Goal: Transaction & Acquisition: Purchase product/service

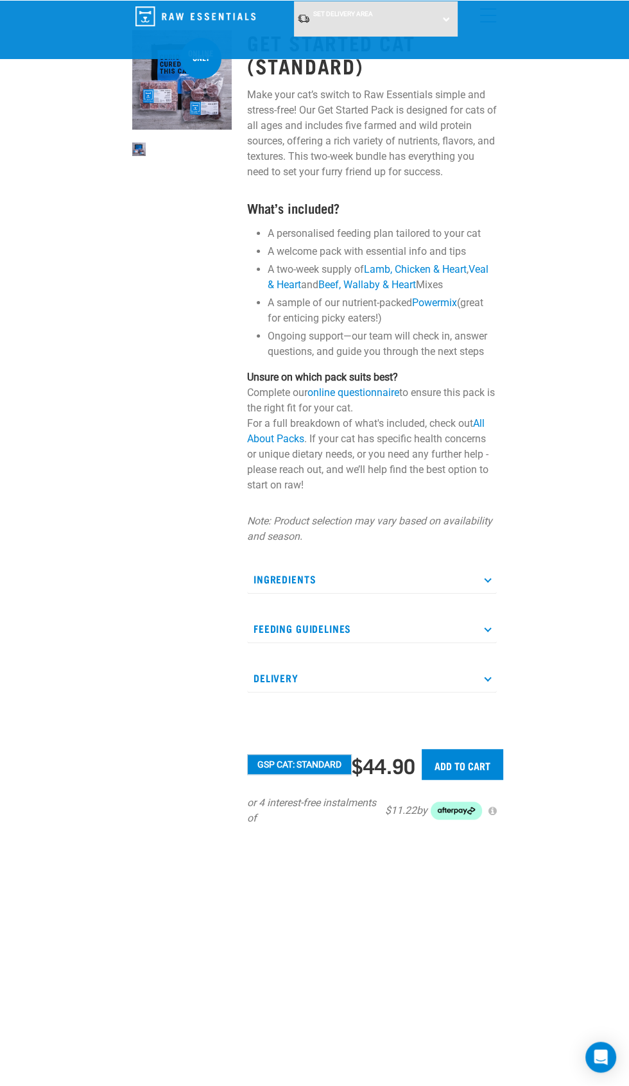
scroll to position [66, 0]
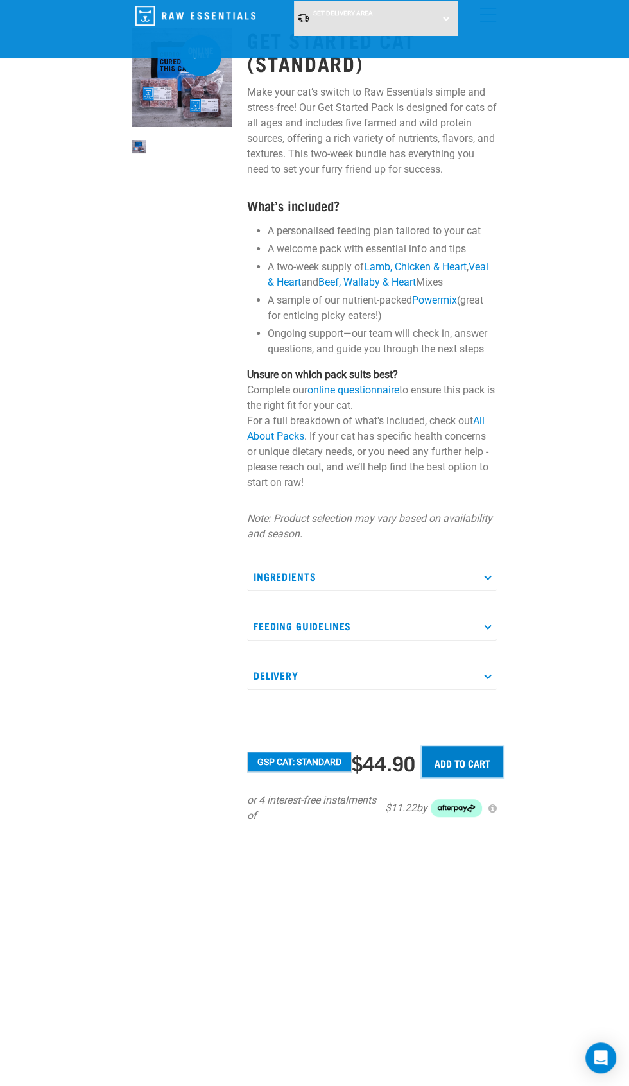
click at [472, 764] on input "Add to cart" at bounding box center [463, 762] width 82 height 31
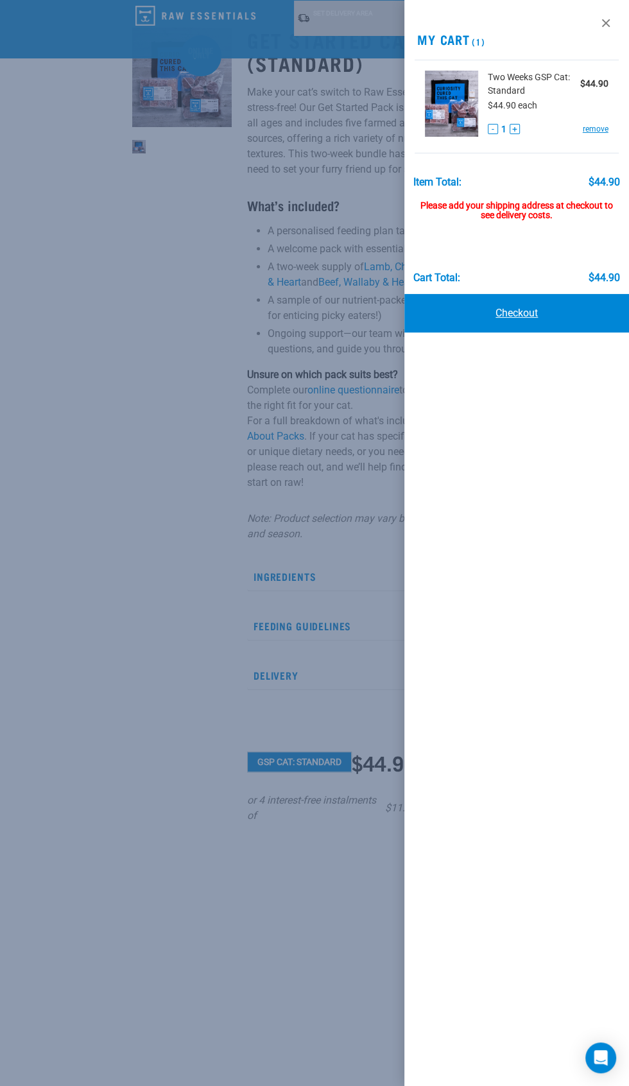
click at [528, 315] on link "Checkout" at bounding box center [516, 313] width 225 height 39
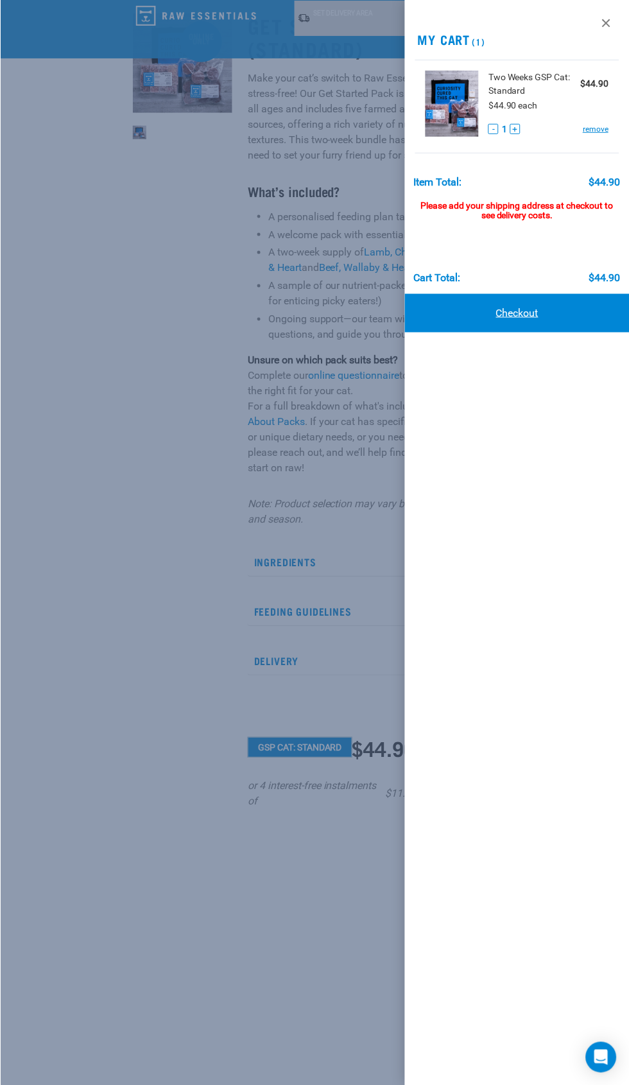
scroll to position [195, 0]
